Goal: Navigation & Orientation: Understand site structure

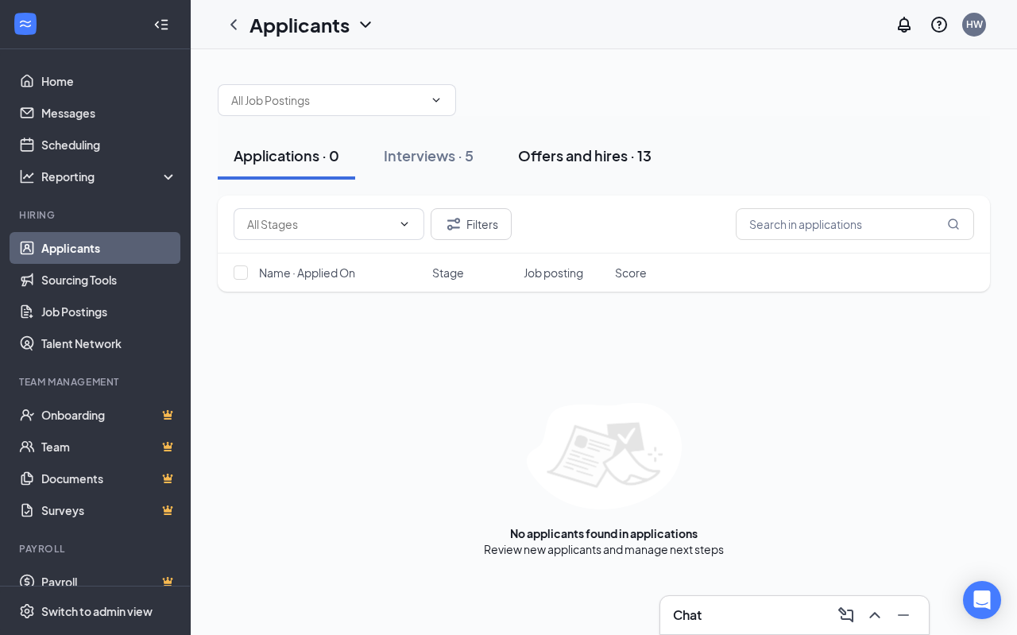
click at [579, 155] on div "Offers and hires · 13" at bounding box center [585, 155] width 134 height 20
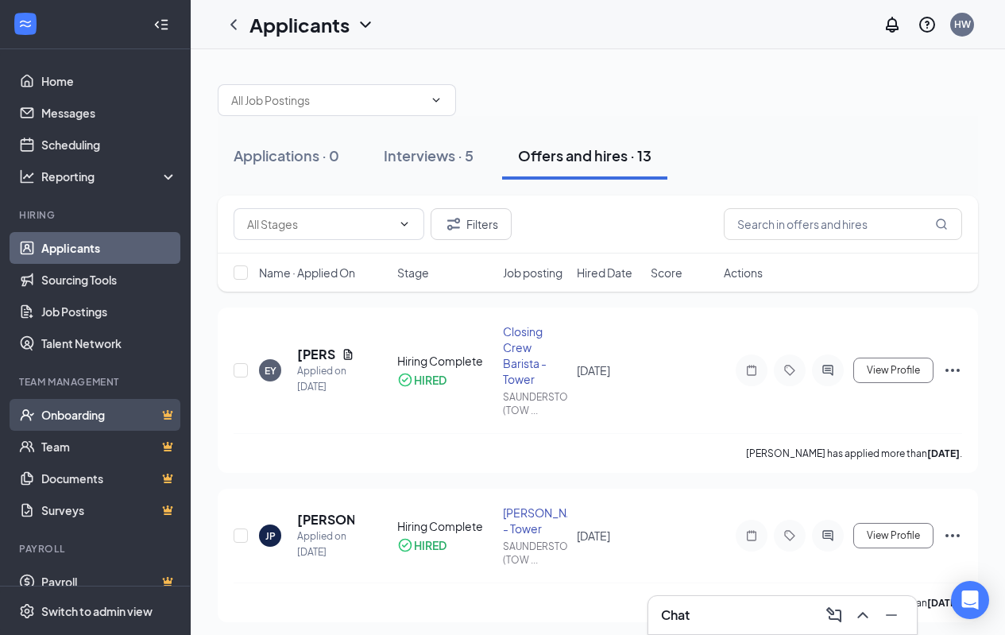
click at [78, 420] on link "Onboarding" at bounding box center [109, 415] width 136 height 32
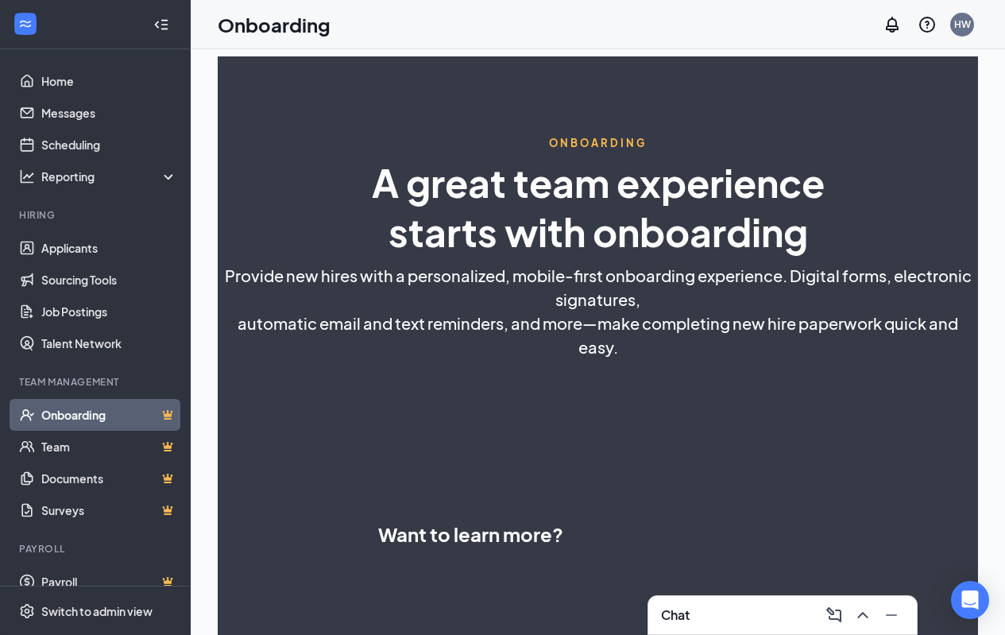
select select "US"
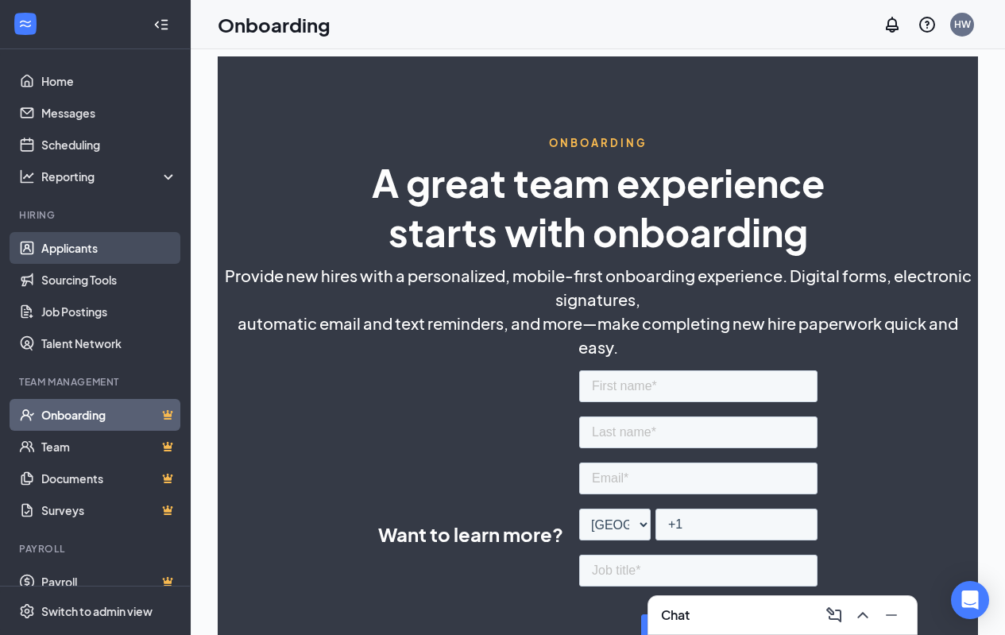
click at [59, 247] on link "Applicants" at bounding box center [109, 248] width 136 height 32
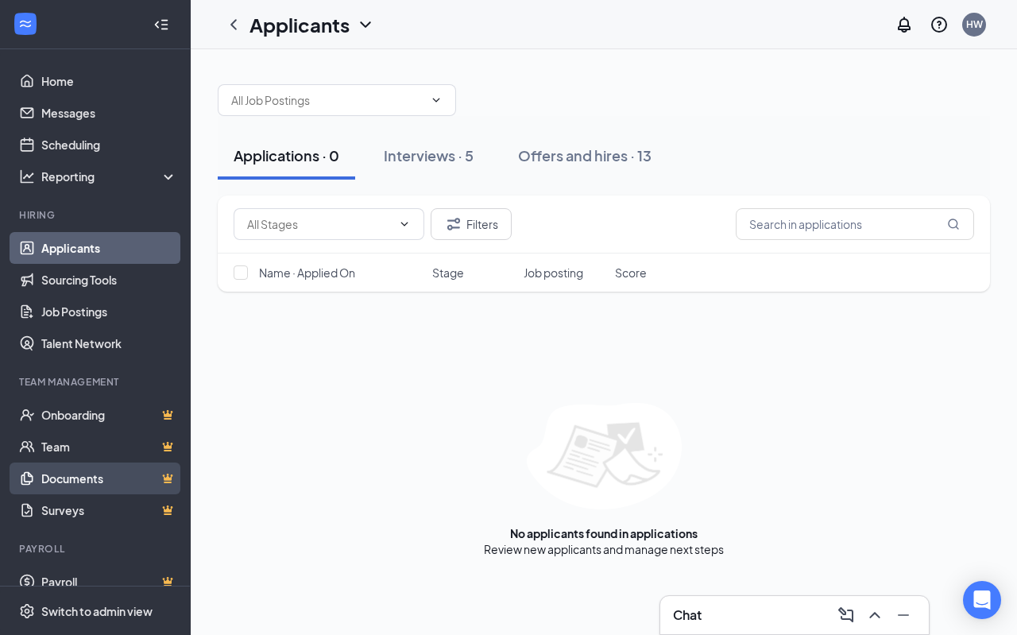
click at [91, 477] on link "Documents" at bounding box center [109, 479] width 136 height 32
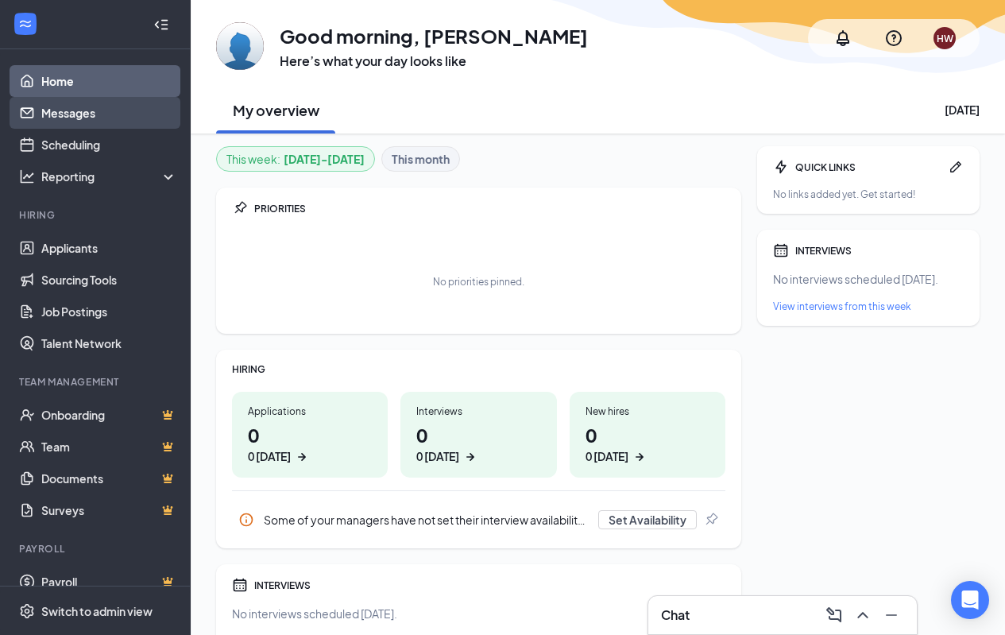
click at [81, 111] on link "Messages" at bounding box center [109, 113] width 136 height 32
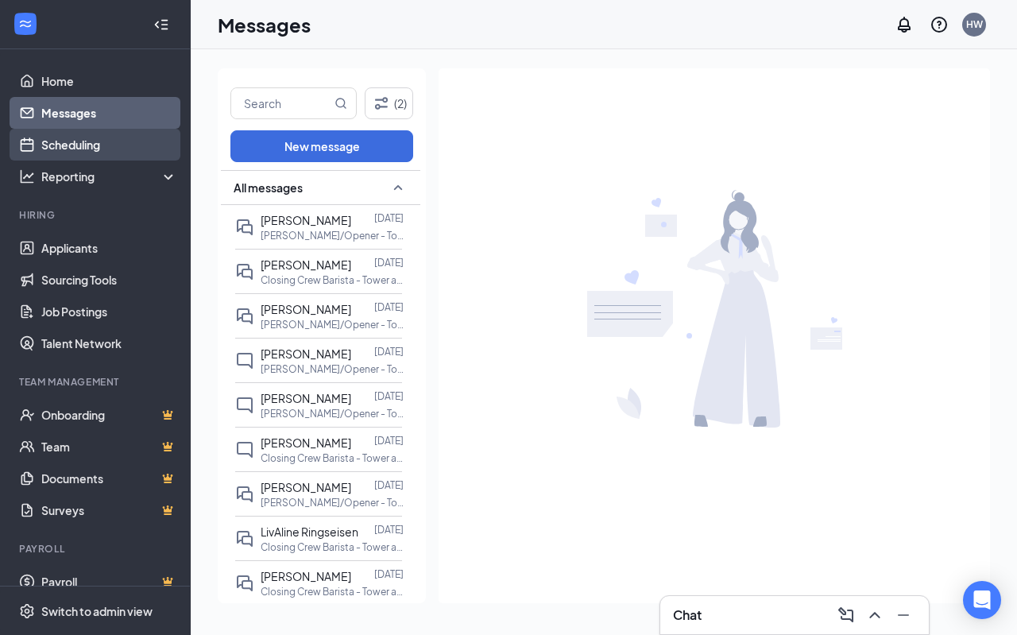
click at [91, 143] on link "Scheduling" at bounding box center [109, 145] width 136 height 32
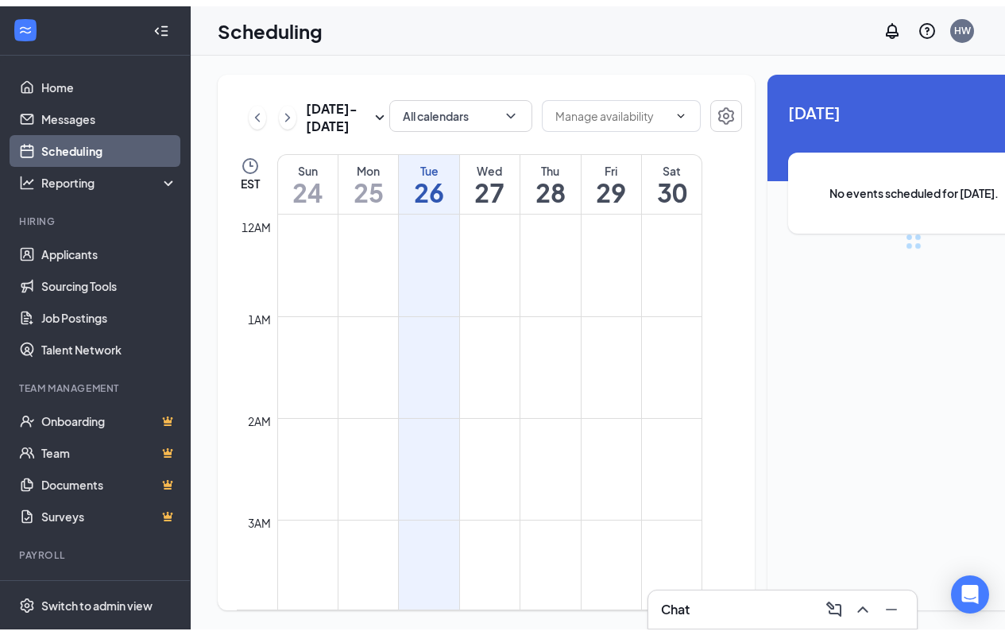
scroll to position [781, 0]
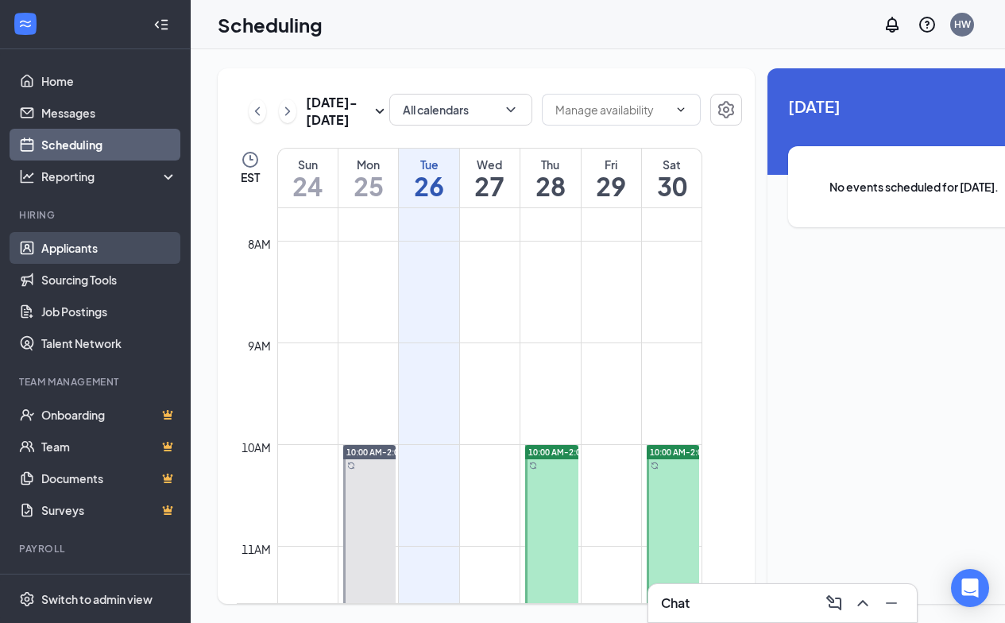
click at [67, 245] on link "Applicants" at bounding box center [109, 248] width 136 height 32
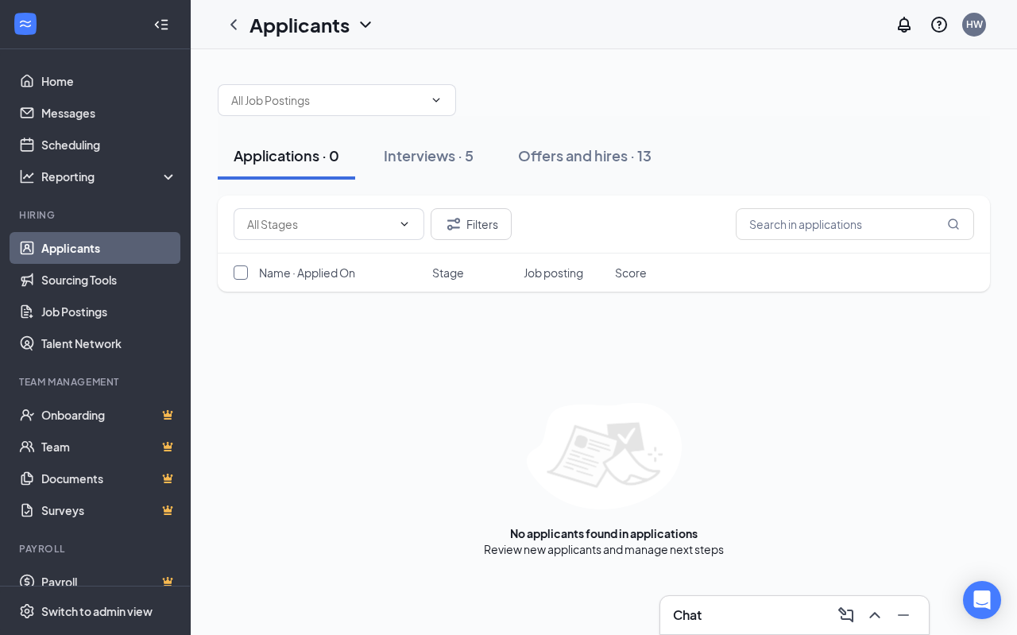
click at [243, 277] on input "checkbox" at bounding box center [241, 272] width 14 height 14
click at [242, 265] on input "checkbox" at bounding box center [241, 272] width 14 height 14
checkbox input "false"
click at [82, 408] on link "Onboarding" at bounding box center [109, 415] width 136 height 32
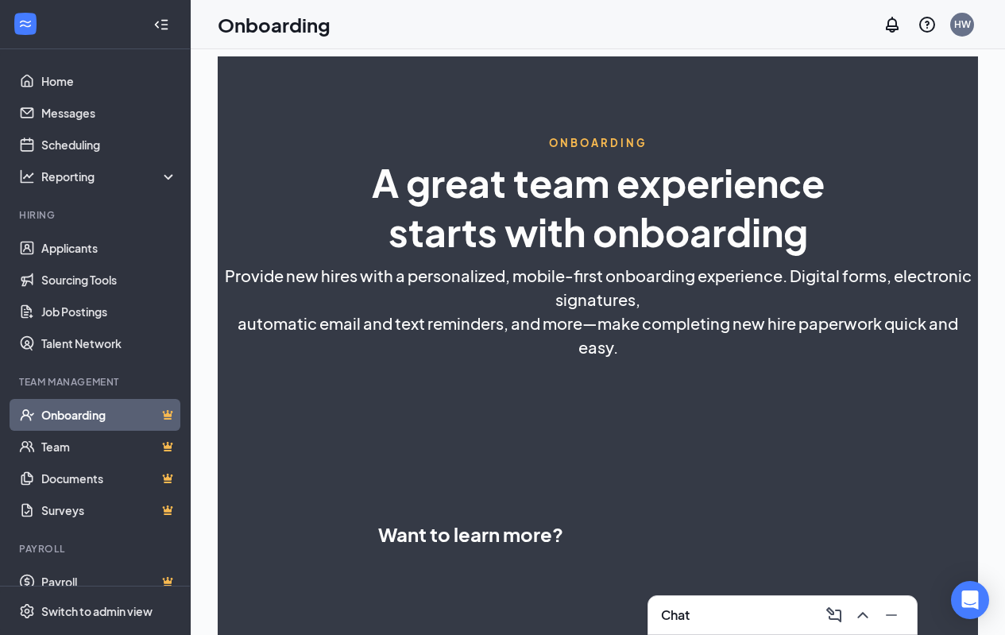
select select "US"
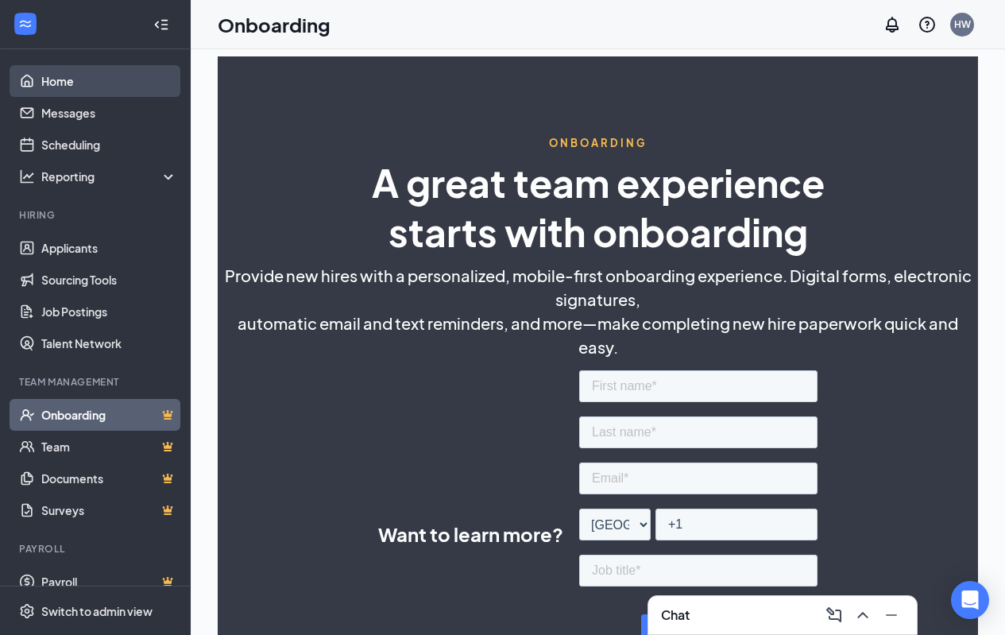
click at [52, 76] on link "Home" at bounding box center [109, 81] width 136 height 32
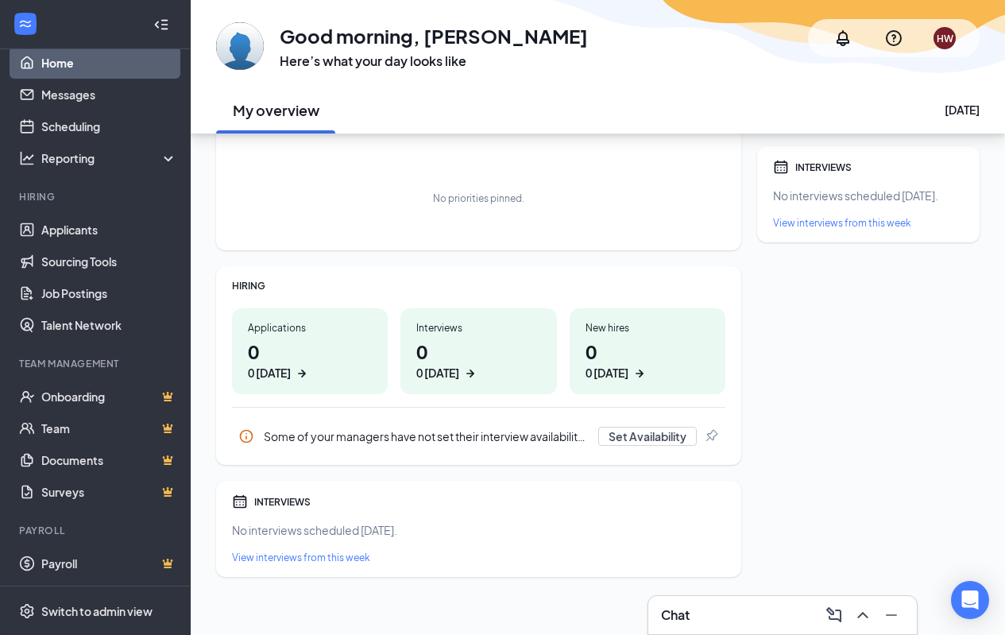
scroll to position [89, 0]
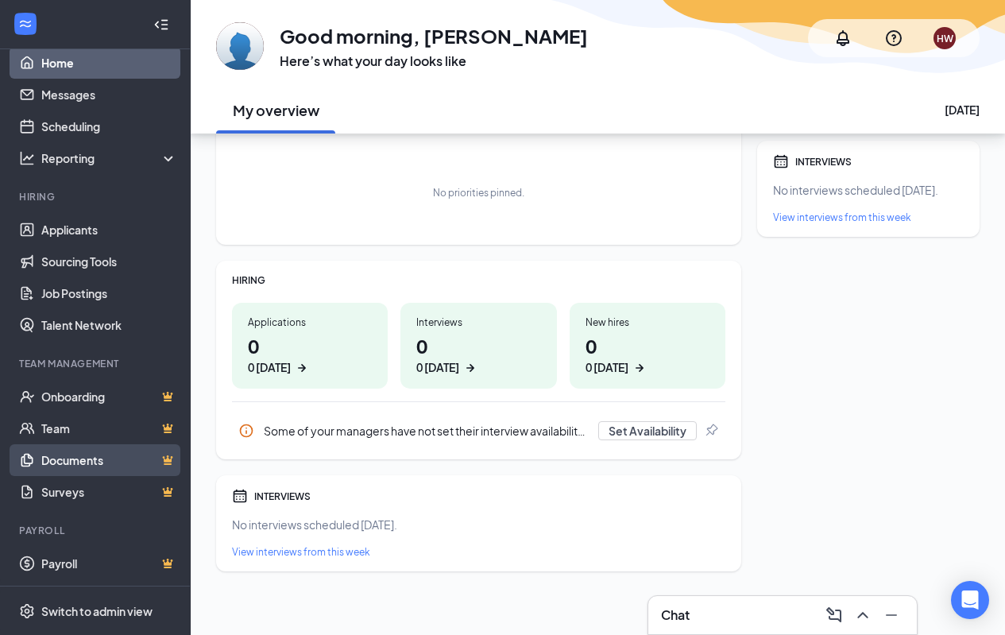
click at [47, 465] on link "Documents" at bounding box center [109, 460] width 136 height 32
